Goal: Task Accomplishment & Management: Use online tool/utility

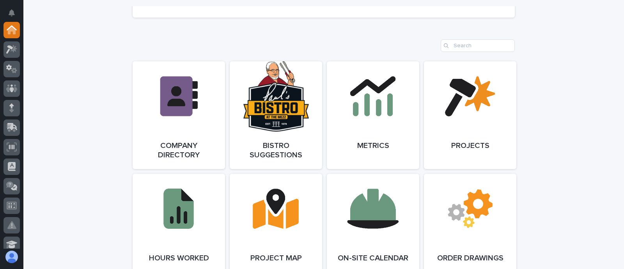
scroll to position [682, 0]
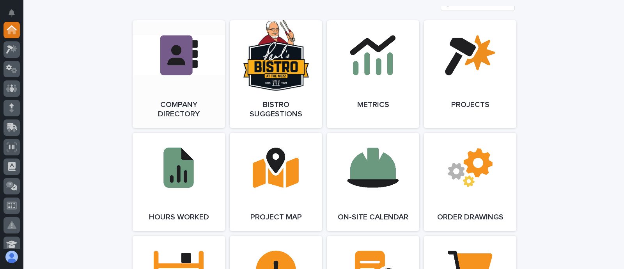
click at [163, 88] on link "Open Link" at bounding box center [179, 74] width 92 height 108
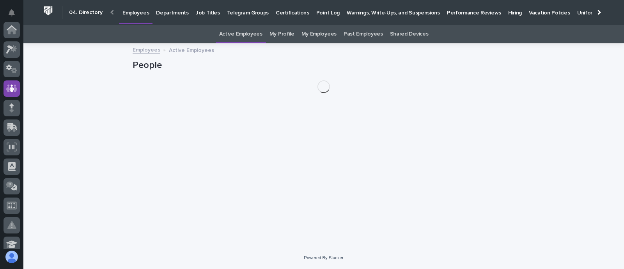
scroll to position [58, 0]
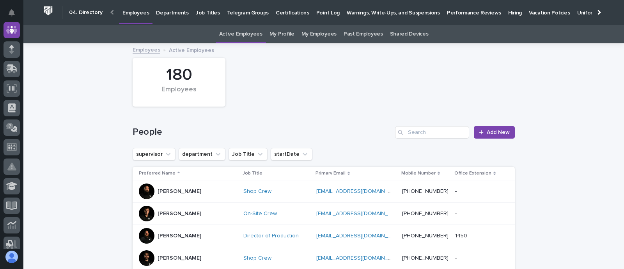
click at [283, 35] on link "My Profile" at bounding box center [281, 34] width 25 height 18
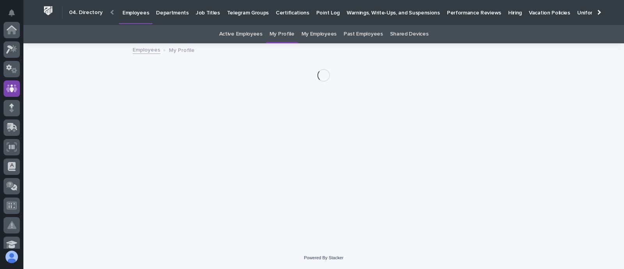
scroll to position [58, 0]
click at [311, 38] on link "My Employees" at bounding box center [318, 34] width 35 height 18
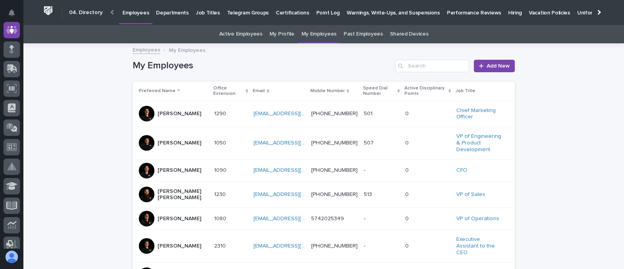
click at [508, 12] on p "Hiring" at bounding box center [515, 8] width 14 height 16
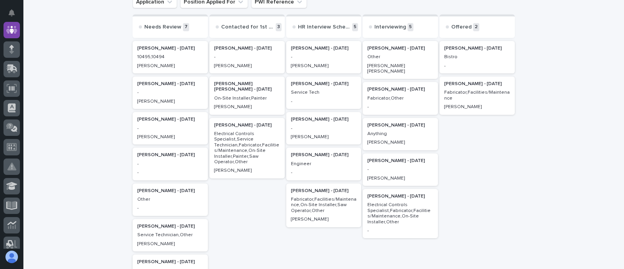
scroll to position [97, 0]
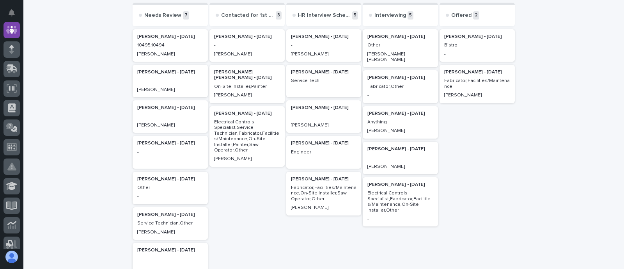
click at [162, 109] on p "[PERSON_NAME] - [DATE]" at bounding box center [170, 107] width 66 height 5
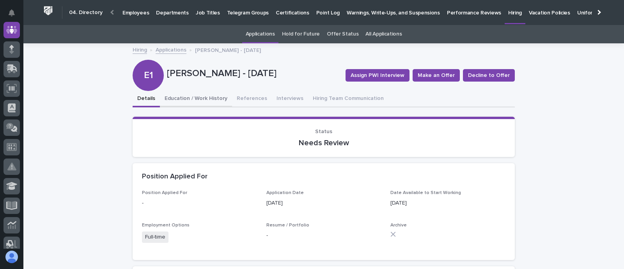
click at [188, 97] on button "Education / Work History" at bounding box center [196, 99] width 72 height 16
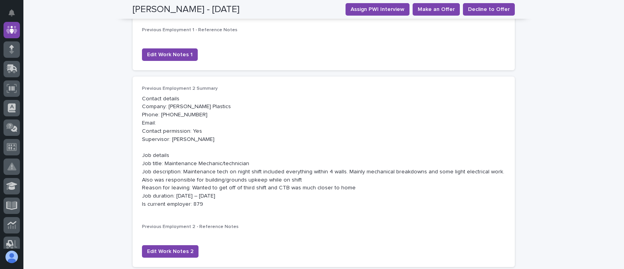
scroll to position [341, 0]
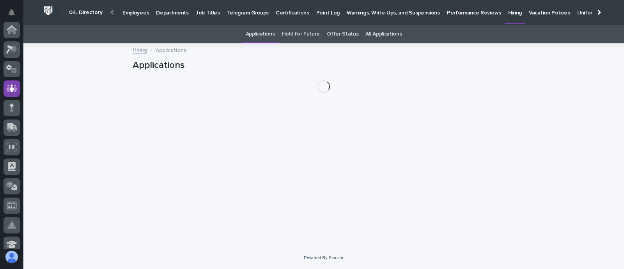
scroll to position [58, 0]
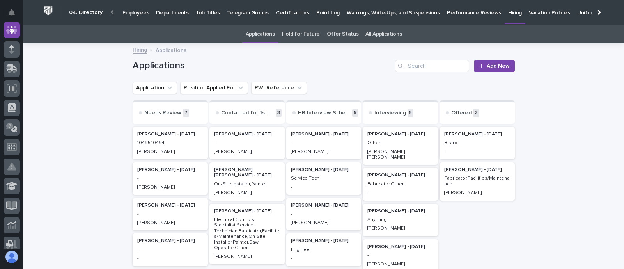
click at [168, 148] on div "[PERSON_NAME]" at bounding box center [170, 150] width 66 height 7
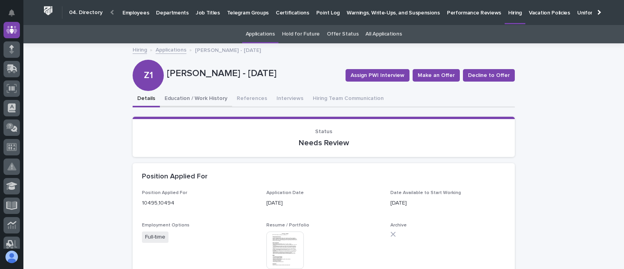
click at [191, 95] on button "Education / Work History" at bounding box center [196, 99] width 72 height 16
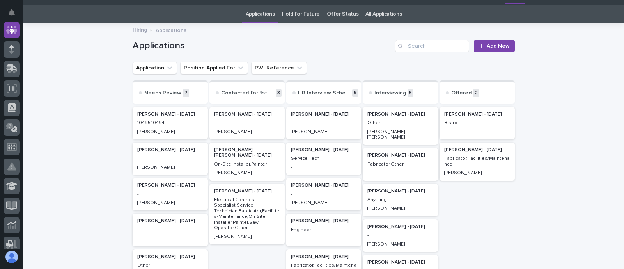
scroll to position [25, 0]
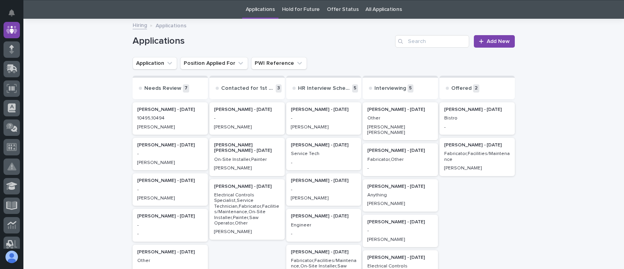
click at [173, 155] on p "-" at bounding box center [170, 153] width 66 height 5
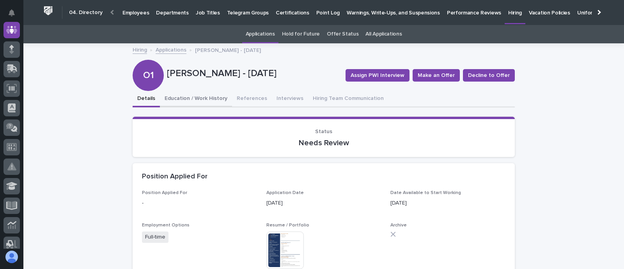
click at [187, 97] on button "Education / Work History" at bounding box center [196, 99] width 72 height 16
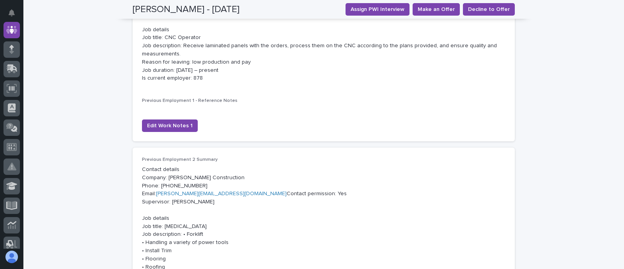
scroll to position [284, 0]
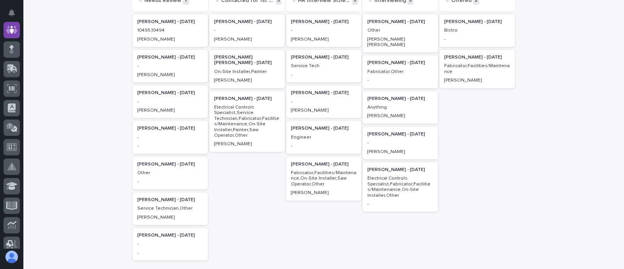
scroll to position [122, 0]
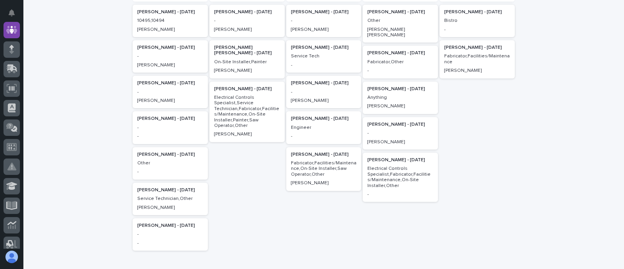
click at [164, 122] on h2 "[PERSON_NAME] - [DATE]" at bounding box center [170, 118] width 71 height 10
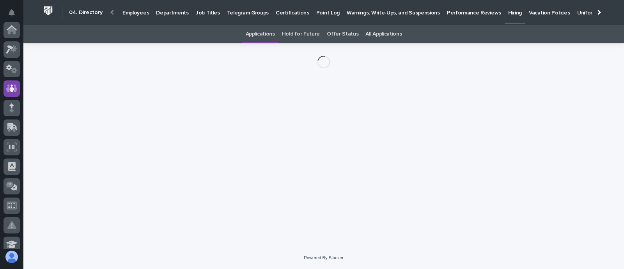
scroll to position [58, 0]
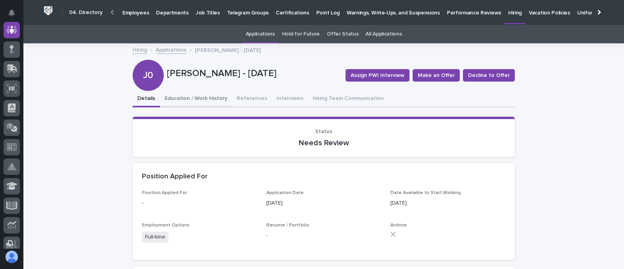
click at [193, 96] on button "Education / Work History" at bounding box center [196, 99] width 72 height 16
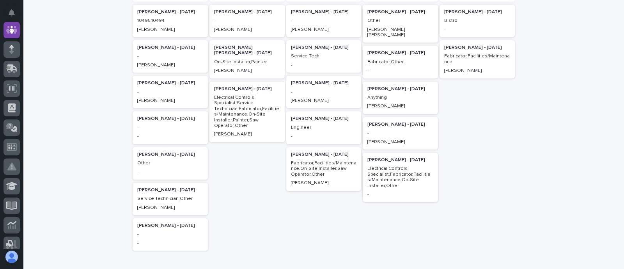
click at [174, 164] on p "Other" at bounding box center [170, 162] width 66 height 5
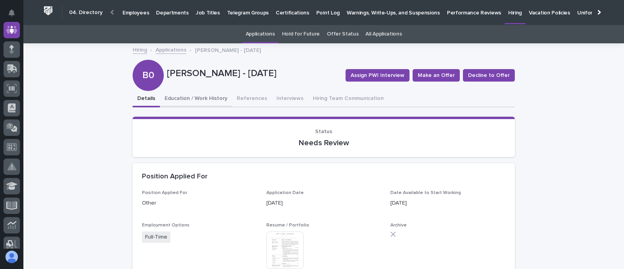
click at [187, 93] on button "Education / Work History" at bounding box center [196, 99] width 72 height 16
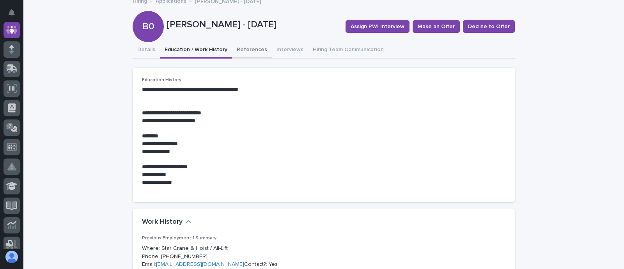
click at [253, 45] on button "References" at bounding box center [252, 50] width 40 height 16
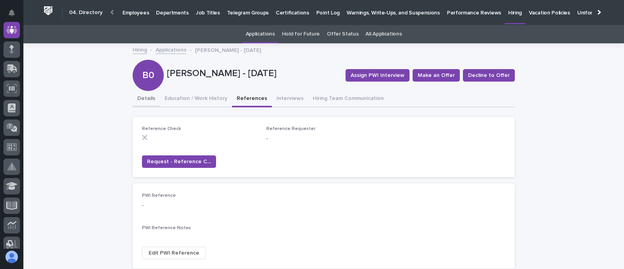
click at [143, 97] on button "Details" at bounding box center [146, 99] width 27 height 16
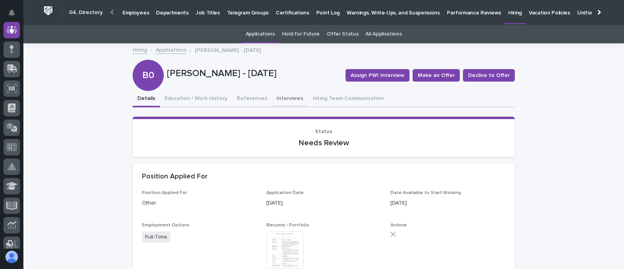
click at [285, 100] on button "Interviews" at bounding box center [290, 99] width 36 height 16
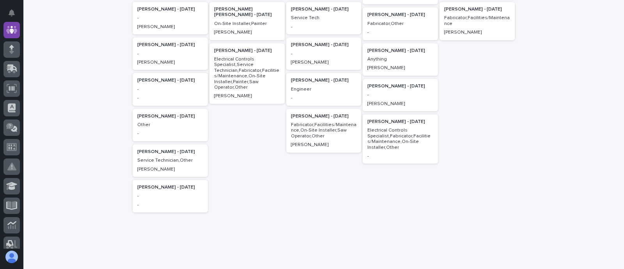
scroll to position [171, 0]
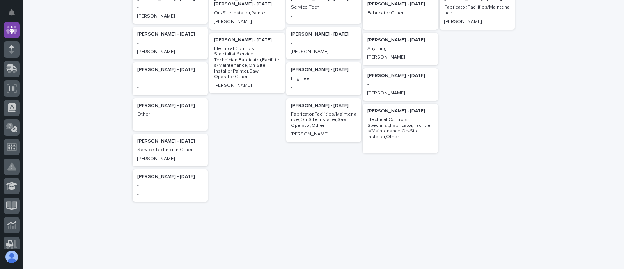
click at [169, 153] on div "[PERSON_NAME] - [DATE] Service Technician,Other [PERSON_NAME]" at bounding box center [170, 150] width 75 height 32
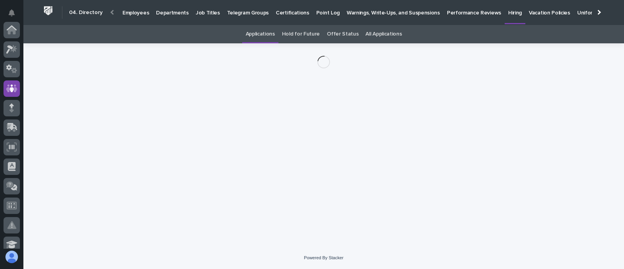
scroll to position [58, 0]
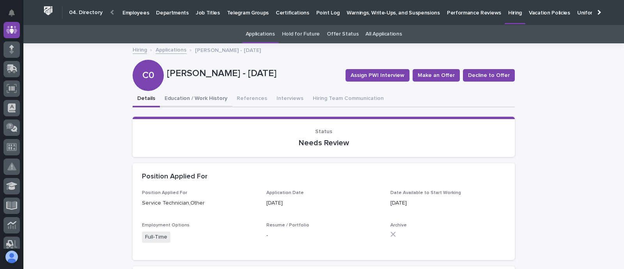
click at [176, 91] on button "Education / Work History" at bounding box center [196, 99] width 72 height 16
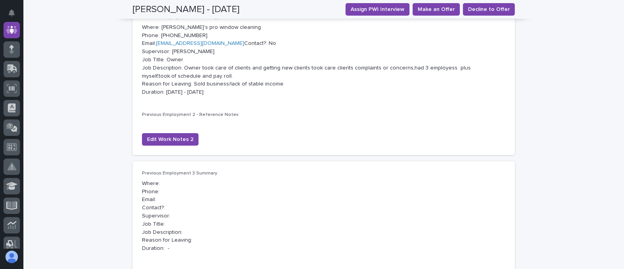
scroll to position [210, 0]
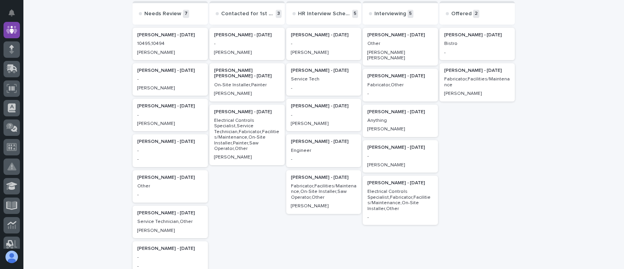
scroll to position [122, 0]
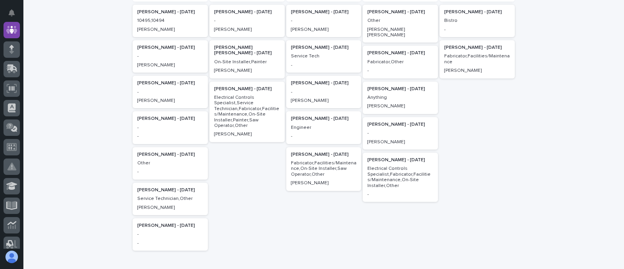
click at [147, 230] on div "-" at bounding box center [170, 233] width 66 height 7
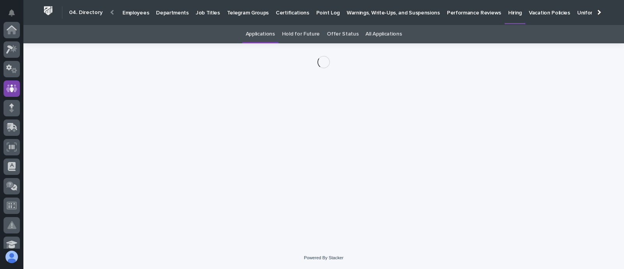
scroll to position [58, 0]
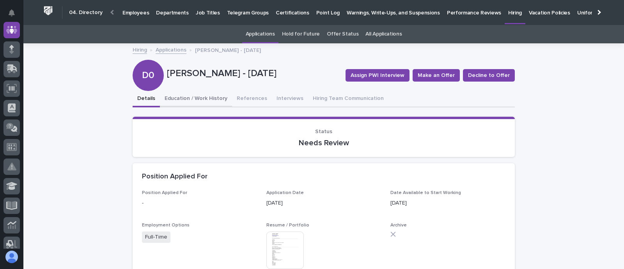
click at [191, 97] on button "Education / Work History" at bounding box center [196, 99] width 72 height 16
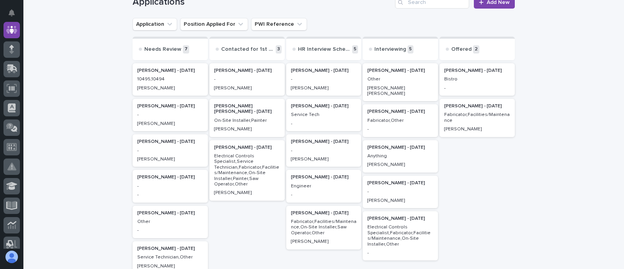
scroll to position [73, 0]
